Goal: Information Seeking & Learning: Check status

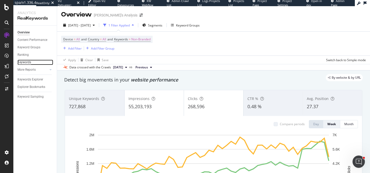
click at [26, 61] on div "Keywords" at bounding box center [24, 62] width 14 height 5
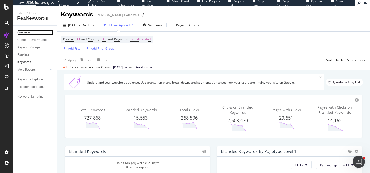
click at [26, 30] on div "Overview" at bounding box center [23, 32] width 12 height 5
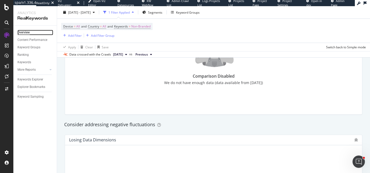
scroll to position [484, 0]
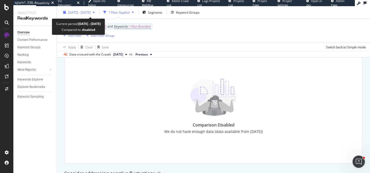
click at [97, 9] on div "[DATE] - [DATE]" at bounding box center [79, 12] width 36 height 8
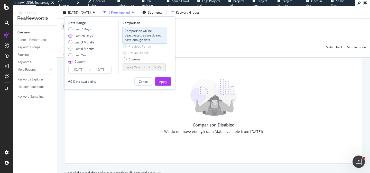
click at [83, 36] on div "Last 28 Days" at bounding box center [84, 35] width 18 height 4
type input "[DATE]"
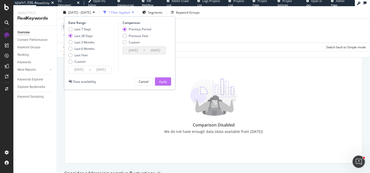
click at [164, 83] on div "Apply" at bounding box center [163, 81] width 8 height 4
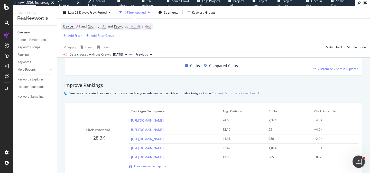
scroll to position [327, 0]
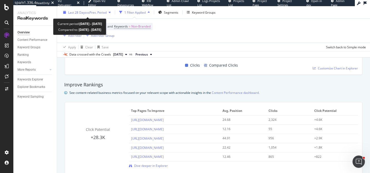
click at [109, 15] on div "Last 28 Days vs Prev. Period" at bounding box center [87, 12] width 52 height 8
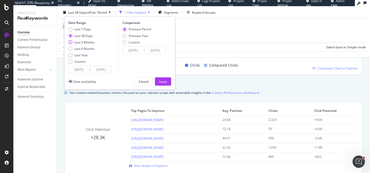
click at [84, 42] on div "Last 3 Months" at bounding box center [85, 42] width 20 height 4
type input "[DATE]"
click at [167, 80] on button "Apply" at bounding box center [163, 81] width 16 height 8
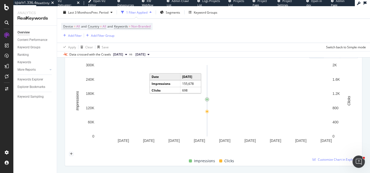
scroll to position [70, 0]
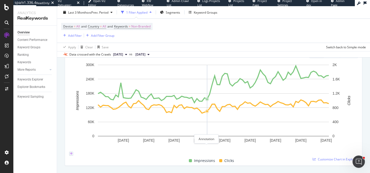
click at [73, 152] on icon "plus" at bounding box center [71, 153] width 3 height 3
click at [66, 136] on div "Compare periods Day Week Month [DATE] [DATE] [DATE] [DATE] [DATE] [DATE] [DATE]…" at bounding box center [213, 106] width 297 height 120
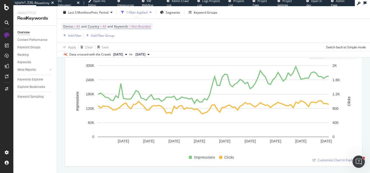
scroll to position [0, 0]
